Goal: Task Accomplishment & Management: Use online tool/utility

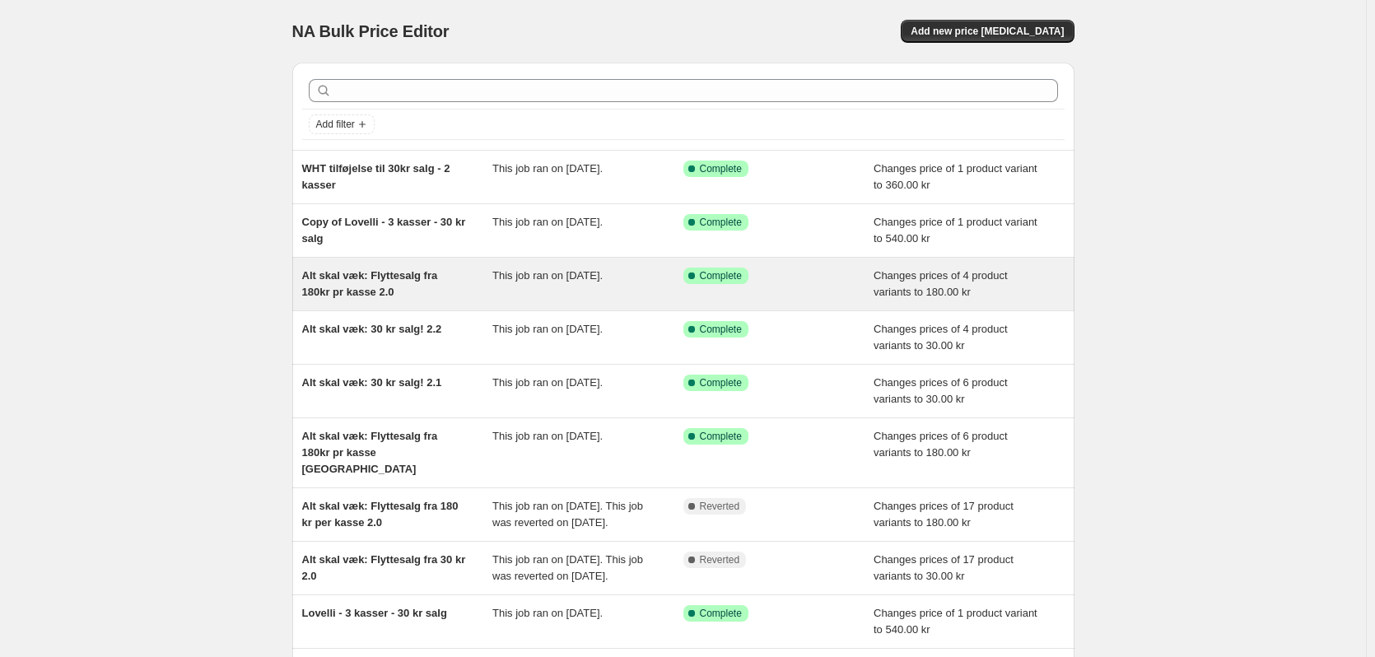
click at [442, 300] on div "Alt skal væk: Flyttesalg fra 180kr pr kasse 2.0" at bounding box center [397, 284] width 191 height 33
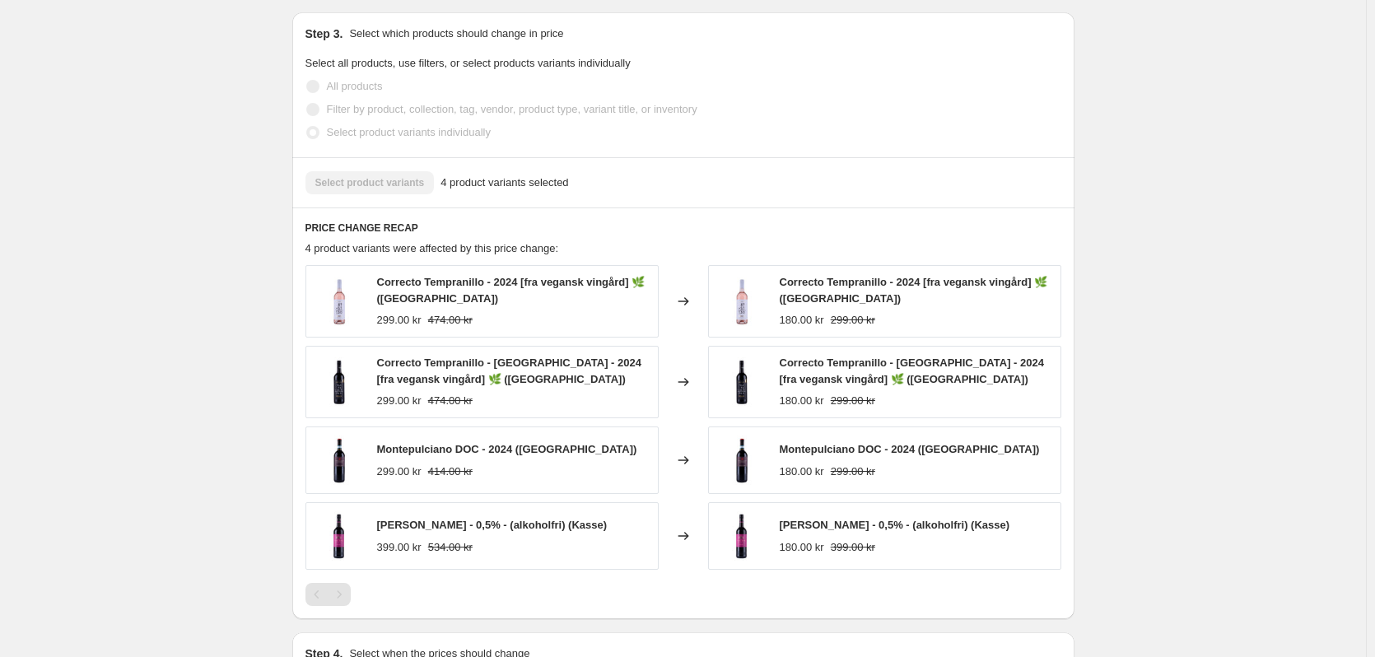
scroll to position [824, 0]
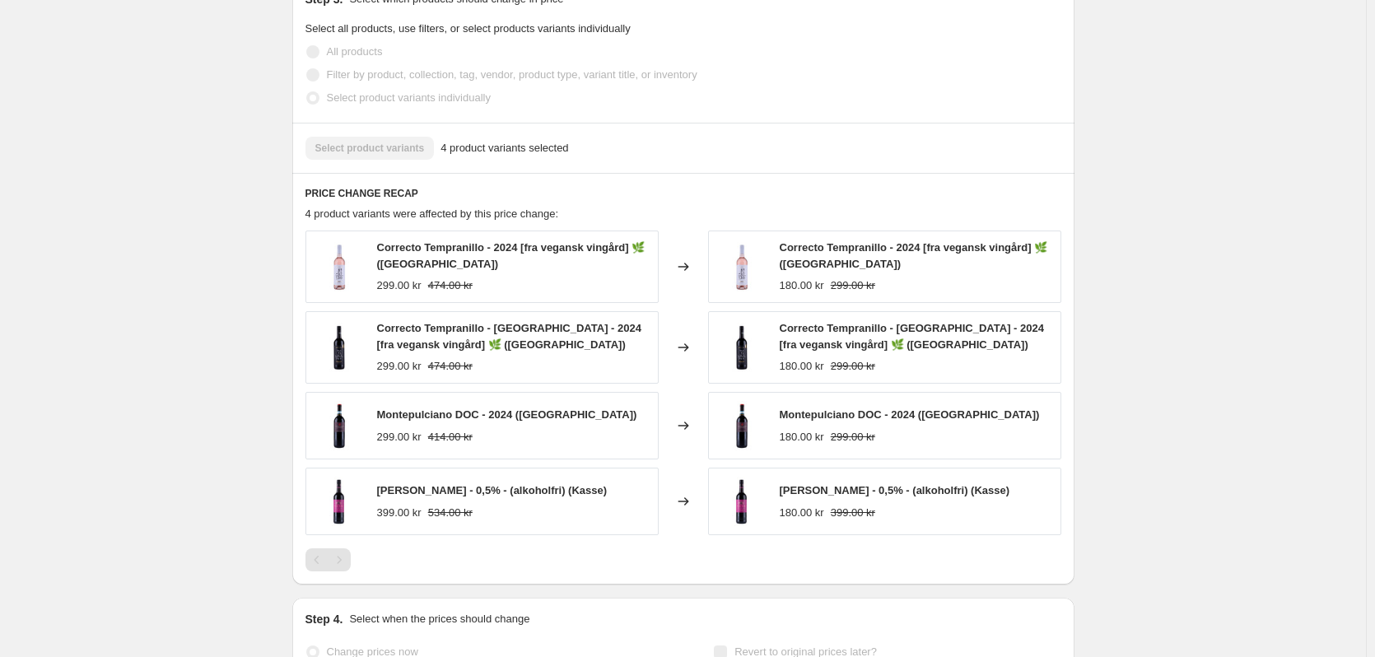
click at [349, 548] on div "Pagination" at bounding box center [339, 559] width 23 height 23
click at [306, 535] on div "PRICE CHANGE RECAP 4 product variants were affected by this price change: Corre…" at bounding box center [683, 379] width 782 height 412
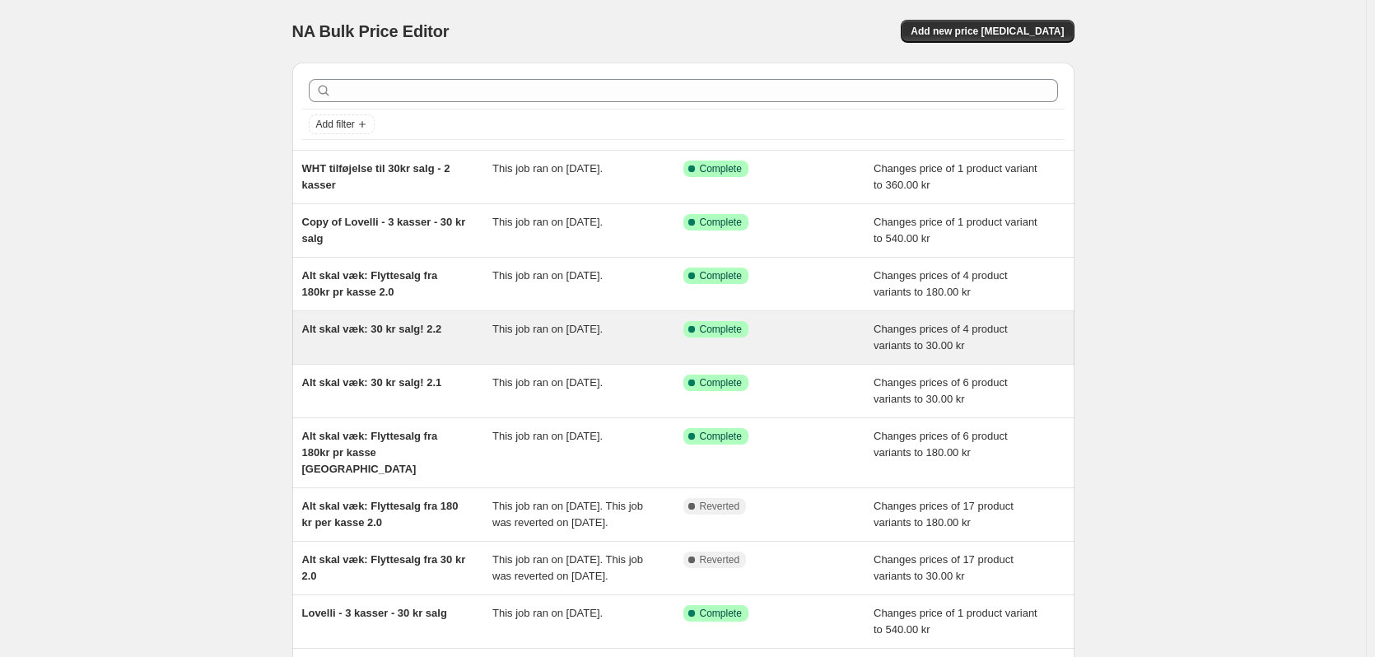
click at [365, 338] on div "Alt skal væk: 30 kr salg! 2.2" at bounding box center [397, 337] width 191 height 33
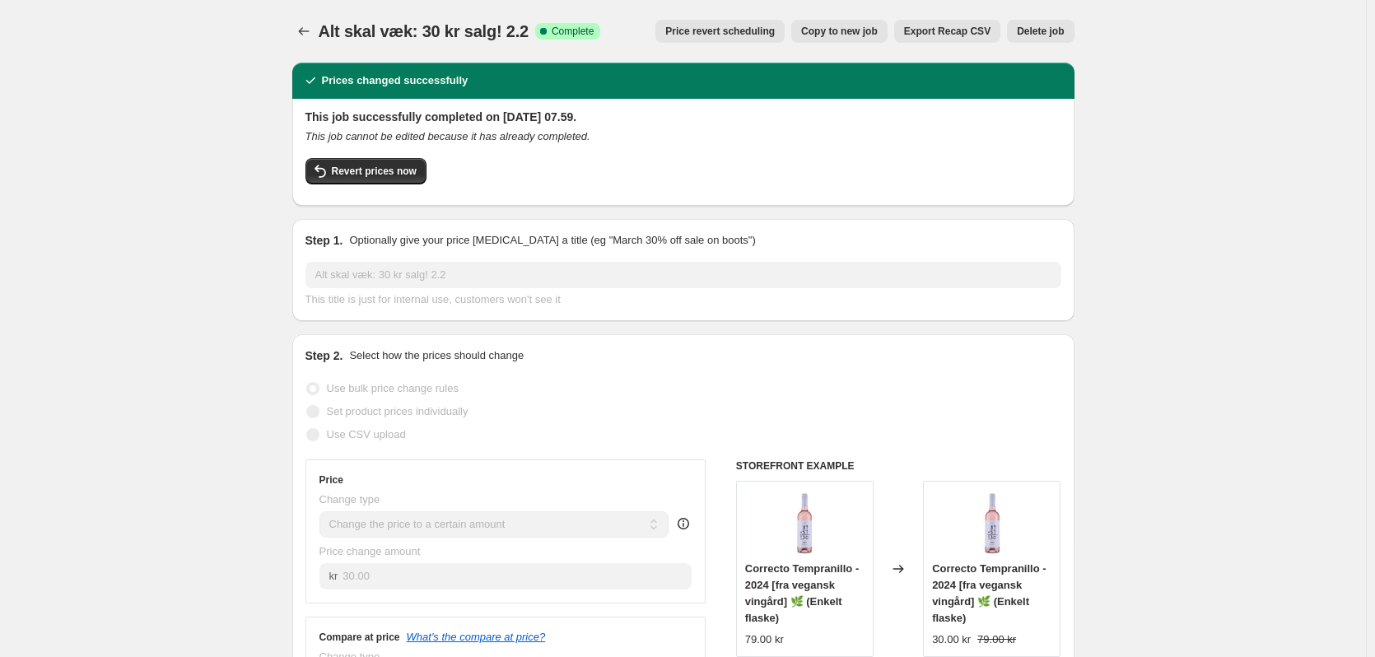
click at [312, 36] on icon "Price change jobs" at bounding box center [304, 31] width 16 height 16
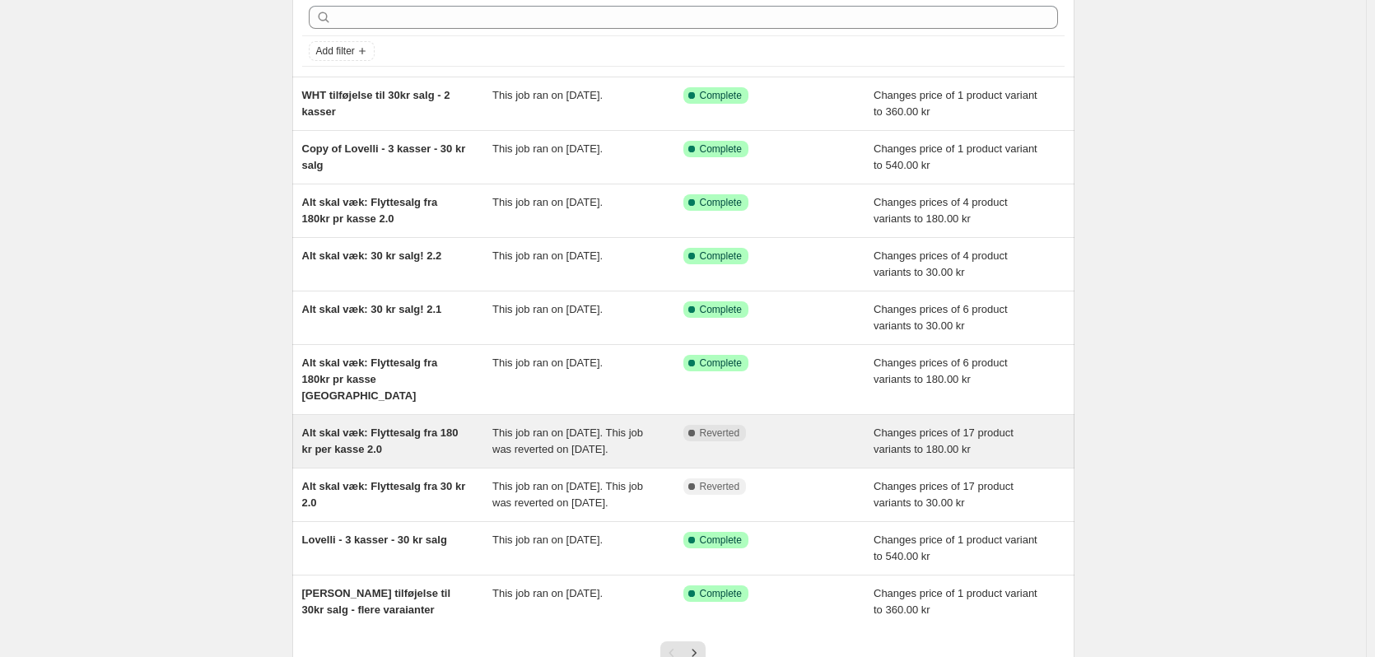
scroll to position [224, 0]
